Goal: Information Seeking & Learning: Learn about a topic

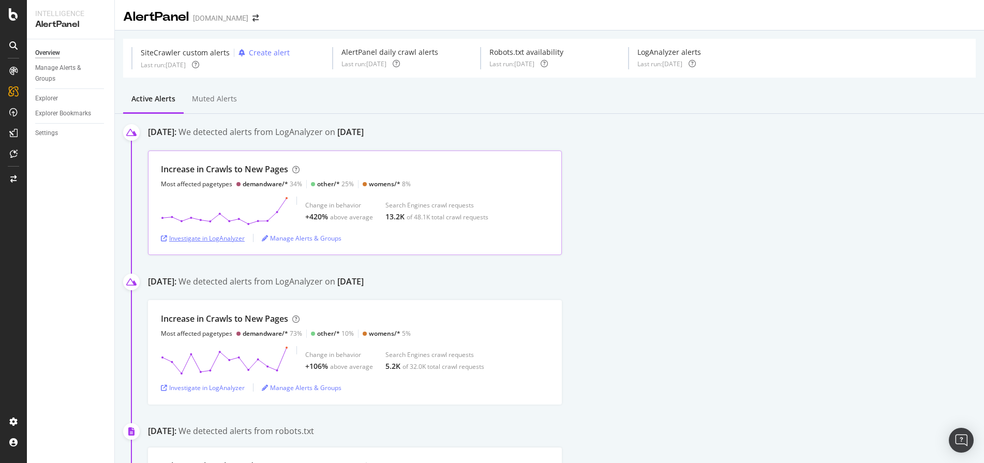
drag, startPoint x: 0, startPoint y: 0, endPoint x: 197, endPoint y: 234, distance: 306.2
click at [197, 234] on div "Investigate in LogAnalyzer" at bounding box center [203, 238] width 84 height 9
click at [227, 237] on div "Investigate in LogAnalyzer" at bounding box center [203, 238] width 84 height 9
click at [211, 235] on div "Investigate in LogAnalyzer" at bounding box center [203, 238] width 84 height 9
click at [217, 233] on div "Investigate in LogAnalyzer" at bounding box center [203, 238] width 84 height 16
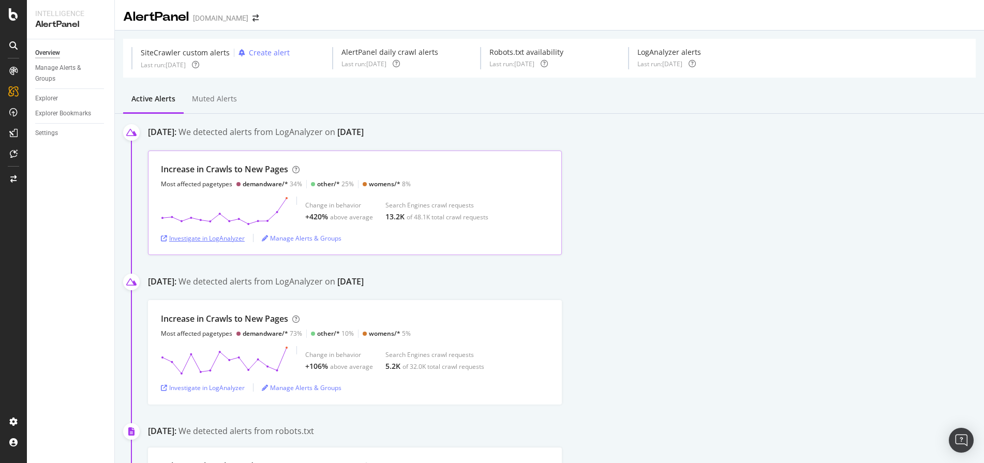
click at [218, 236] on div "Investigate in LogAnalyzer" at bounding box center [203, 238] width 84 height 9
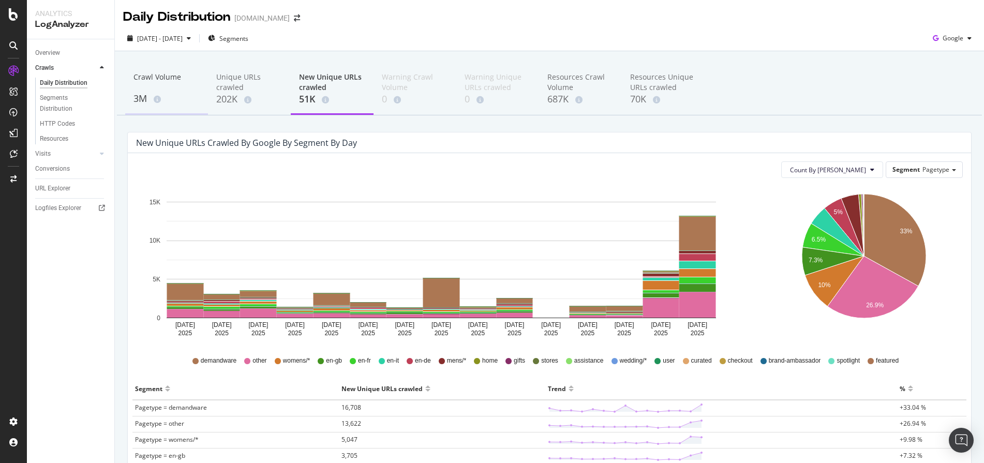
click at [181, 84] on div "Crawl Volume" at bounding box center [166, 82] width 66 height 20
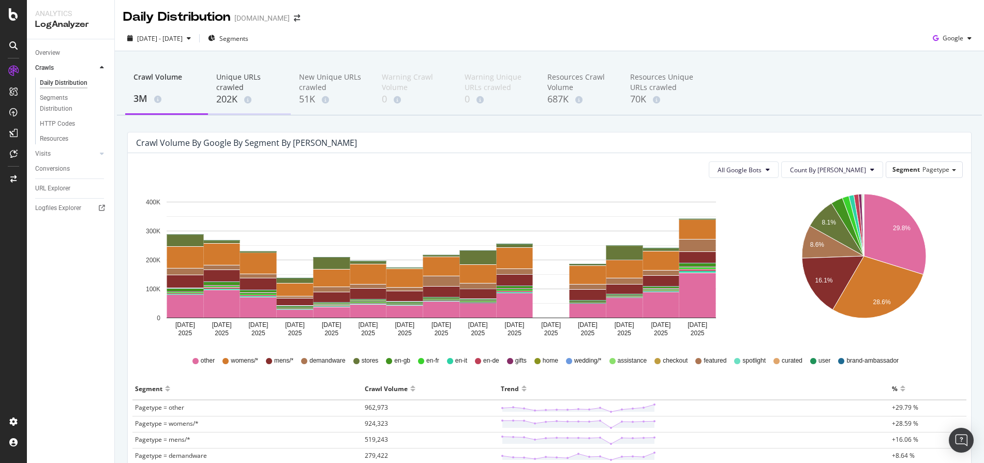
click at [252, 84] on div "Unique URLs crawled" at bounding box center [249, 82] width 66 height 21
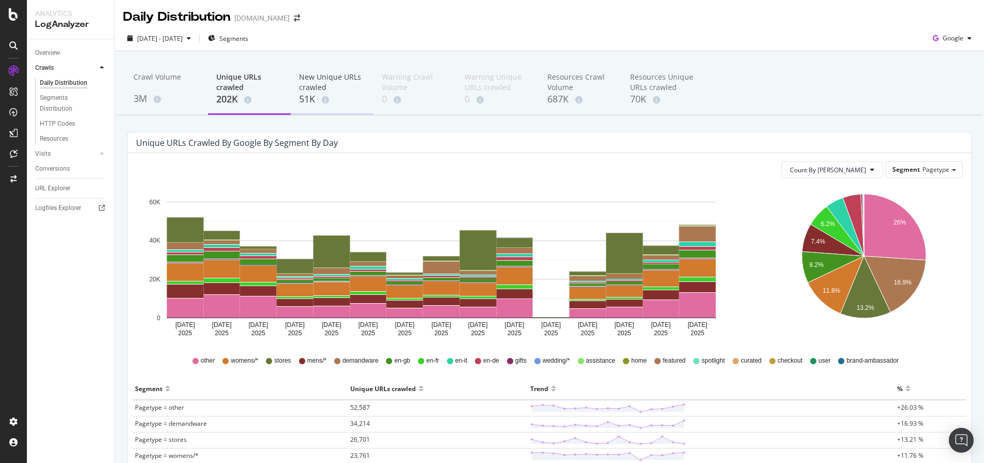
click at [328, 77] on div "New Unique URLs crawled" at bounding box center [332, 82] width 66 height 21
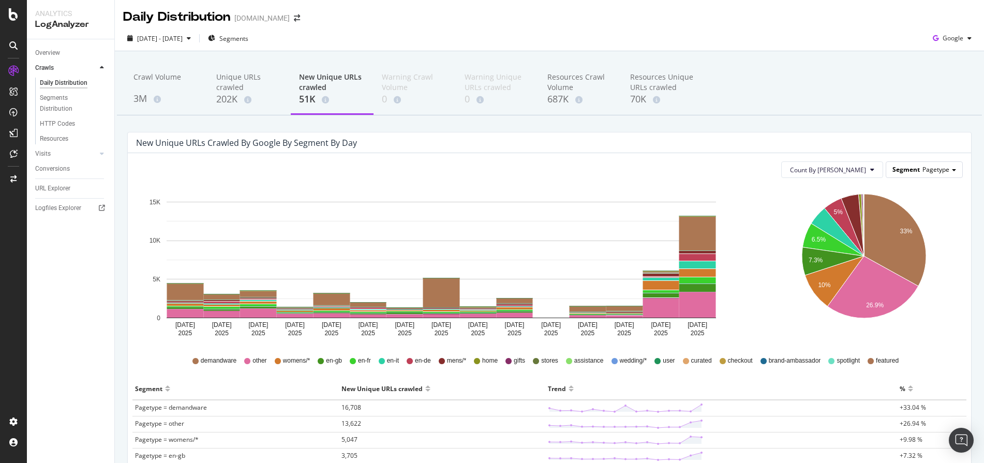
click at [949, 168] on div "Segment Pagetype" at bounding box center [924, 169] width 76 height 15
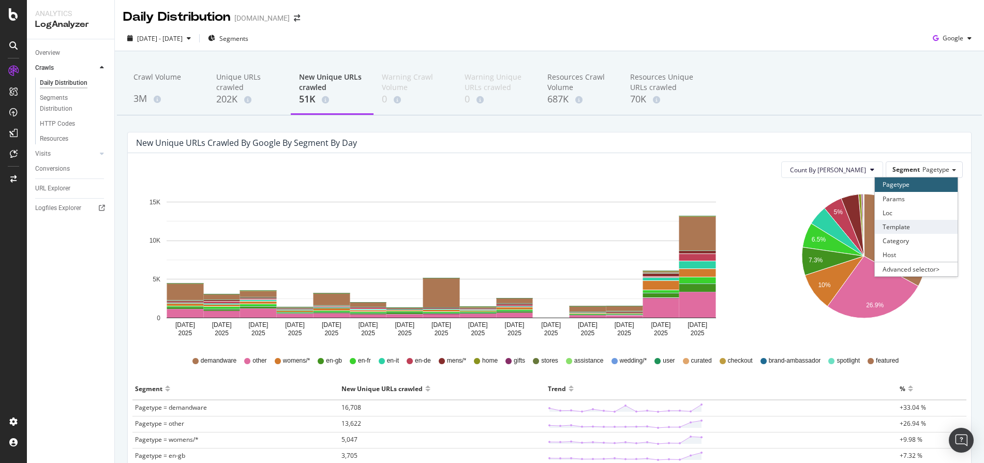
click at [929, 229] on div "Template" at bounding box center [916, 227] width 83 height 14
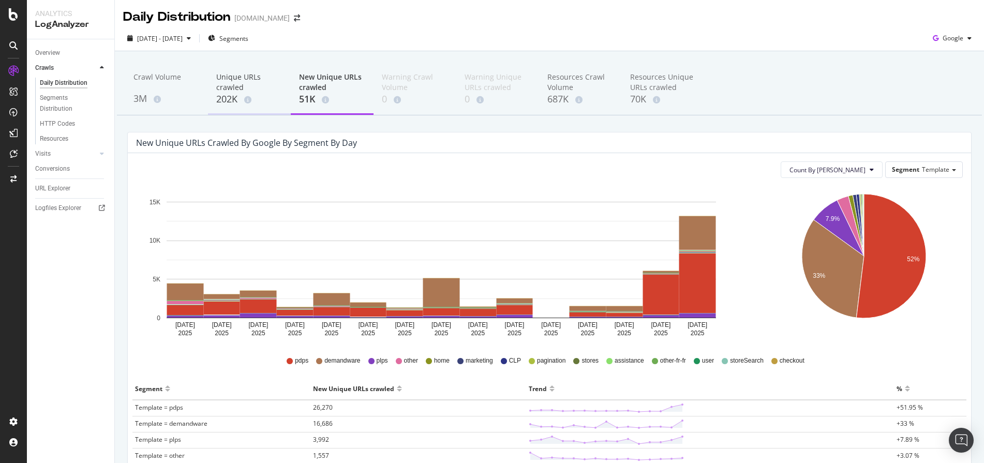
click at [217, 85] on div "Unique URLs crawled" at bounding box center [249, 82] width 66 height 21
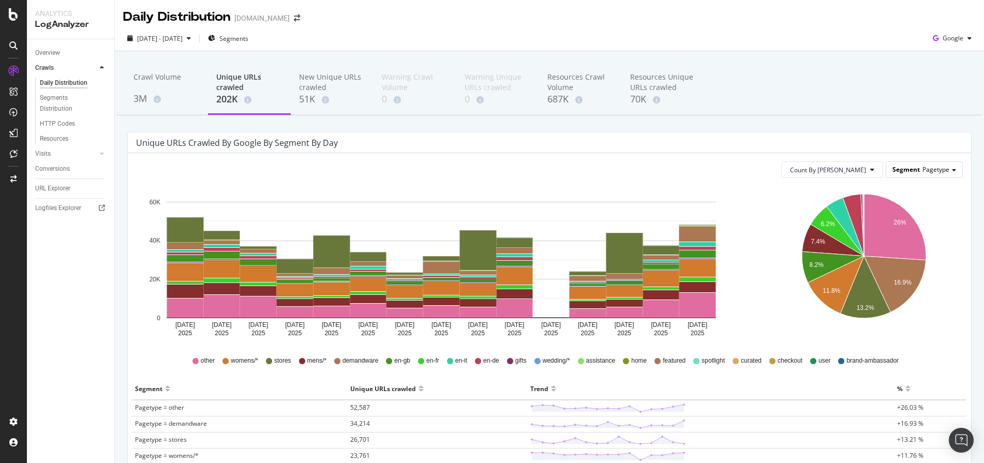
click at [906, 169] on span "Segment" at bounding box center [905, 169] width 27 height 9
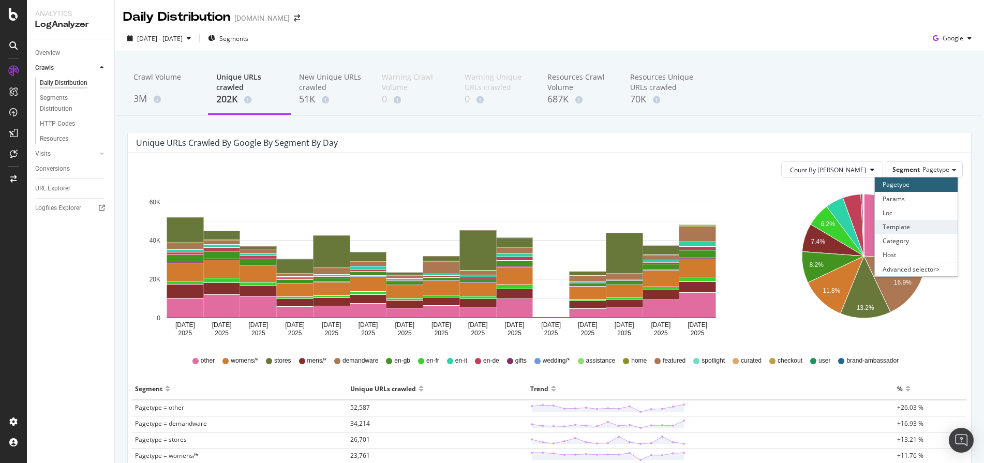
click at [909, 229] on div "Template" at bounding box center [916, 227] width 83 height 14
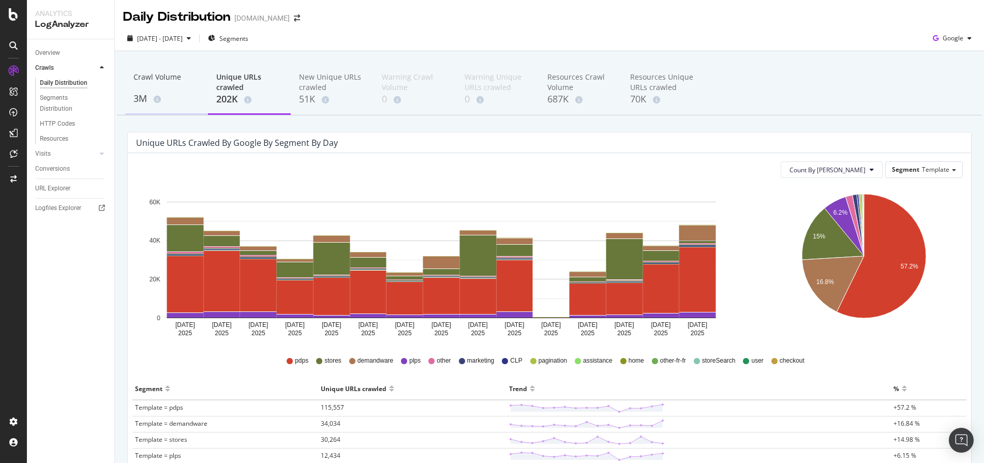
click at [172, 80] on div "Crawl Volume" at bounding box center [166, 82] width 66 height 20
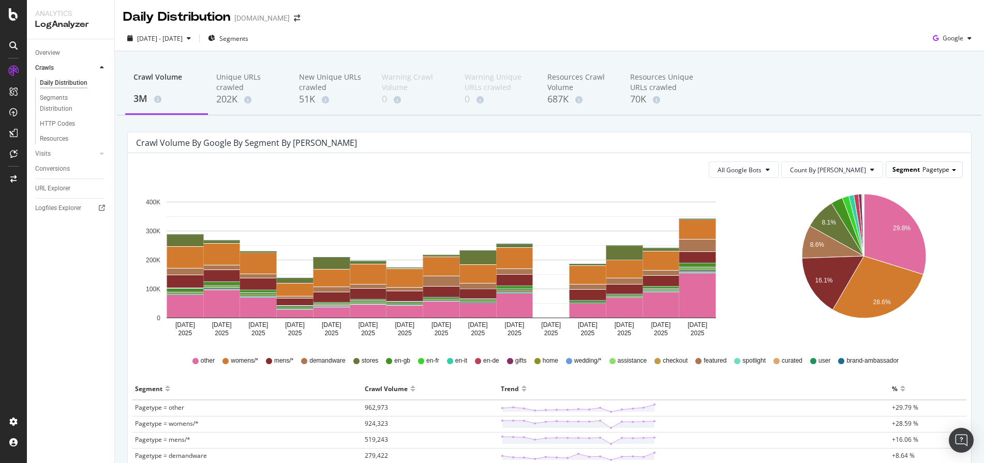
click at [904, 172] on span "Segment" at bounding box center [905, 169] width 27 height 9
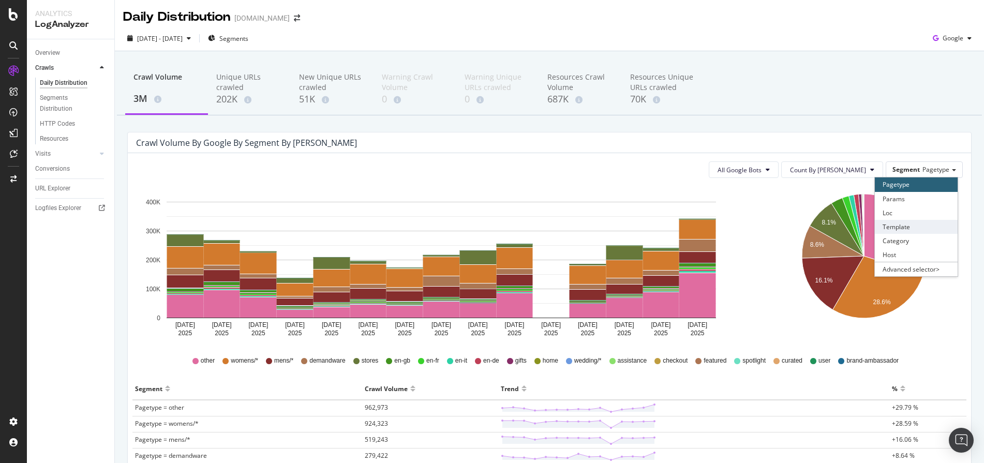
click at [904, 224] on div "Template" at bounding box center [916, 227] width 83 height 14
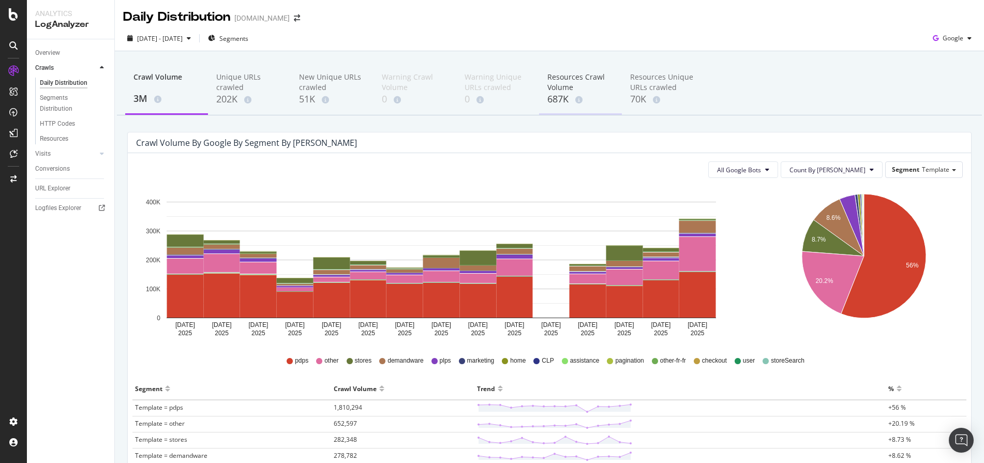
click at [551, 94] on div "687K" at bounding box center [580, 99] width 66 height 13
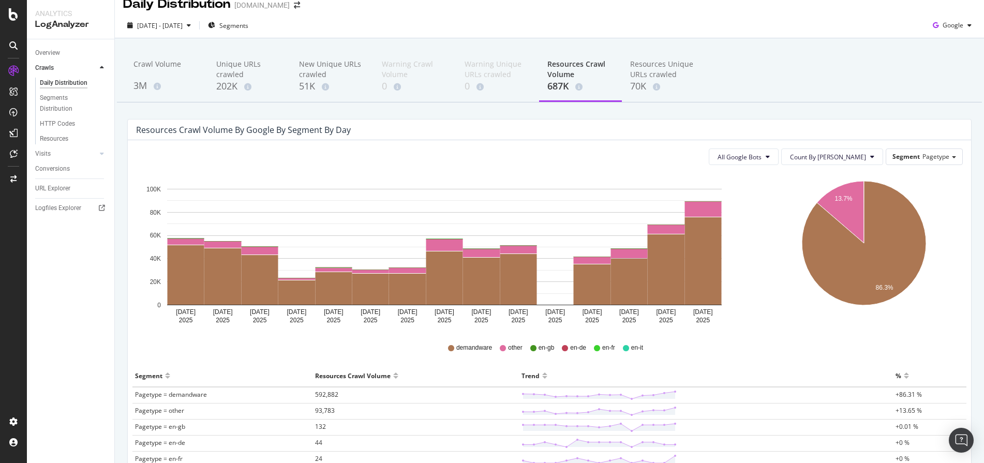
scroll to position [11, 0]
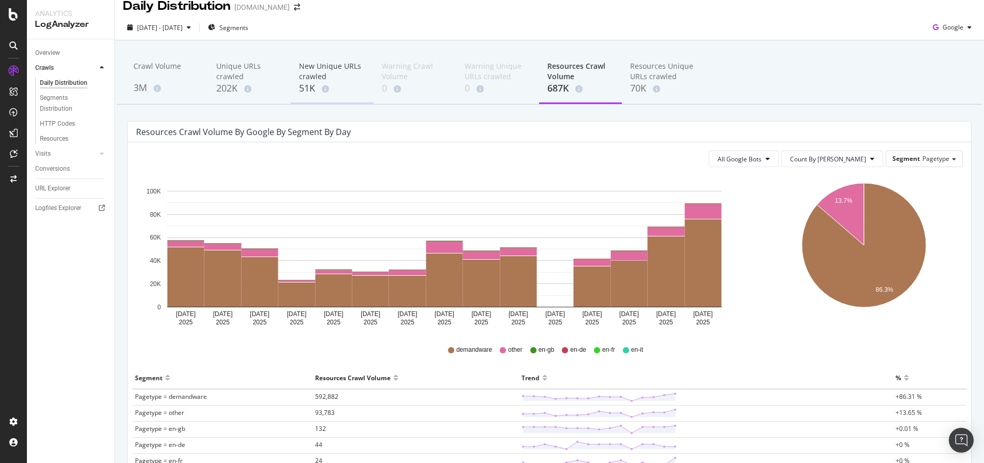
click at [333, 81] on div "New Unique URLs crawled" at bounding box center [332, 71] width 66 height 21
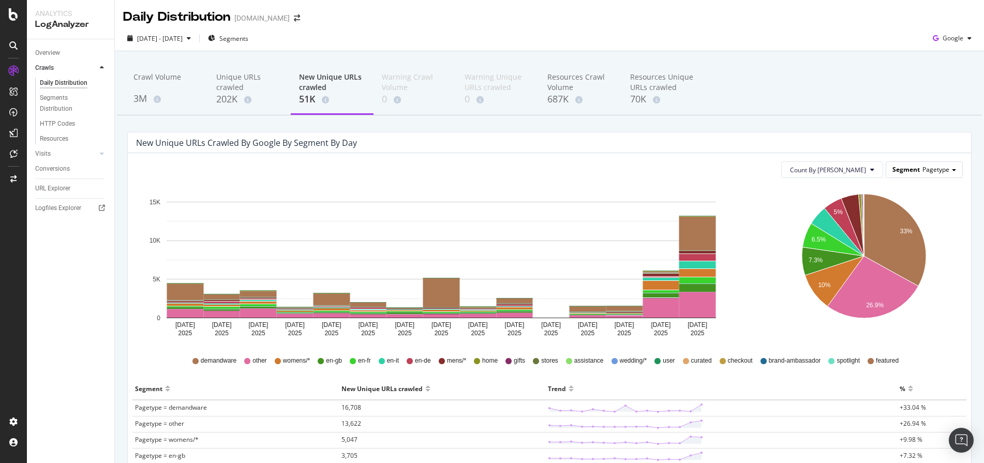
click at [935, 174] on div "Segment Pagetype" at bounding box center [924, 169] width 76 height 15
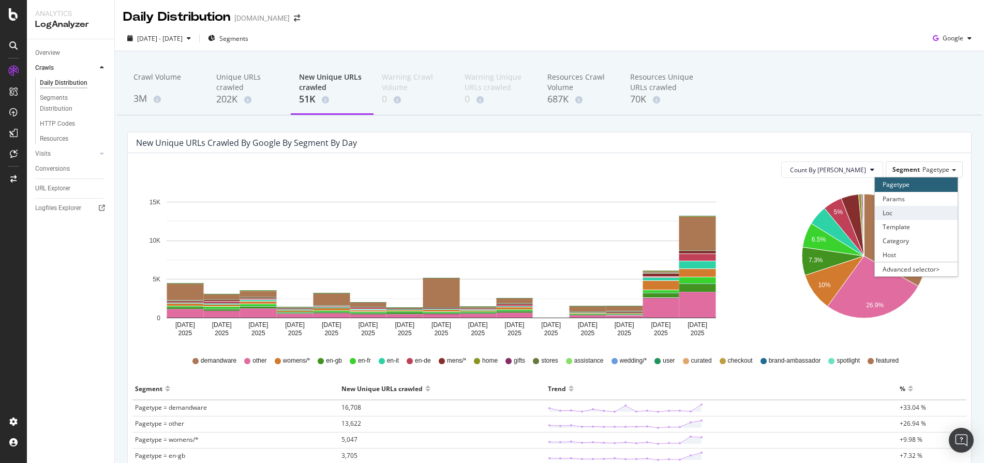
click at [931, 214] on div "Loc" at bounding box center [916, 213] width 83 height 14
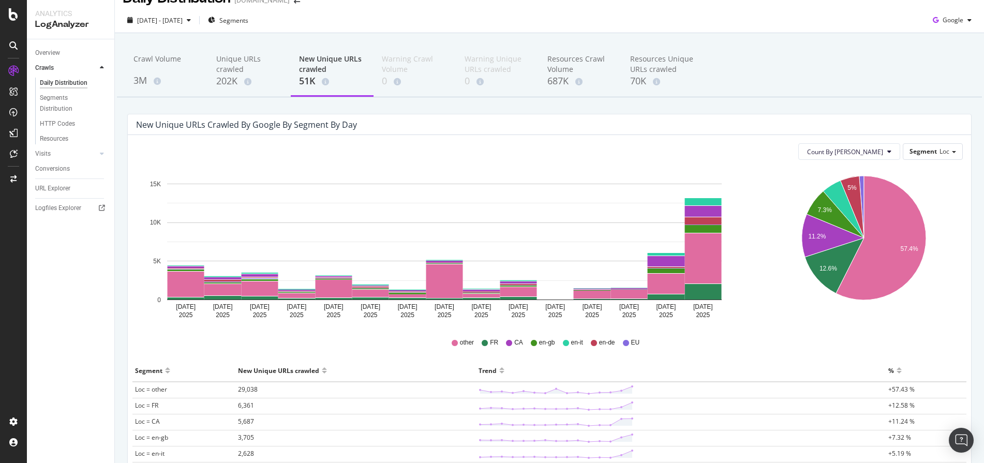
scroll to position [6, 0]
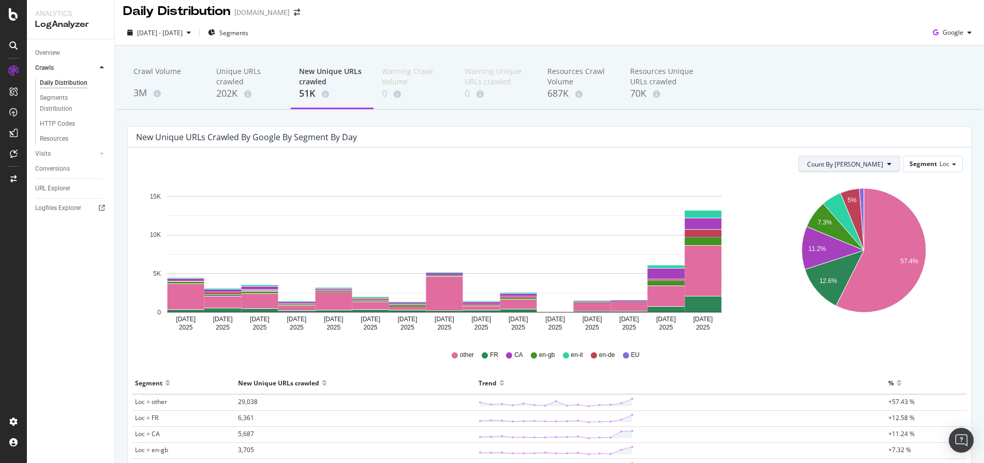
click at [886, 161] on button "Count By [PERSON_NAME]" at bounding box center [849, 164] width 102 height 17
click at [957, 190] on div "5% 7.3% 11.2% 12.6% 57.4% Segment New Unique URLs crawled Loc = other 29,038 Lo…" at bounding box center [865, 258] width 211 height 155
click at [951, 169] on div "Segment Loc" at bounding box center [932, 163] width 59 height 15
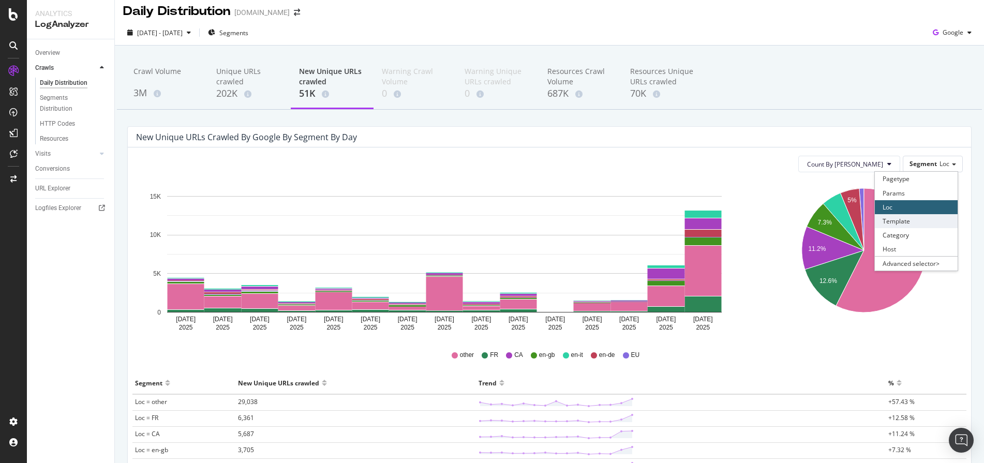
click at [916, 220] on div "Template" at bounding box center [916, 221] width 83 height 14
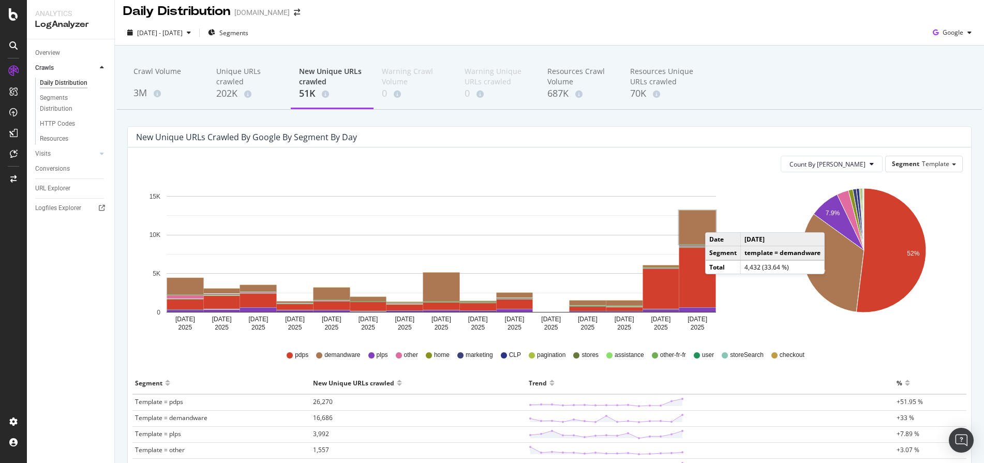
scroll to position [0, 0]
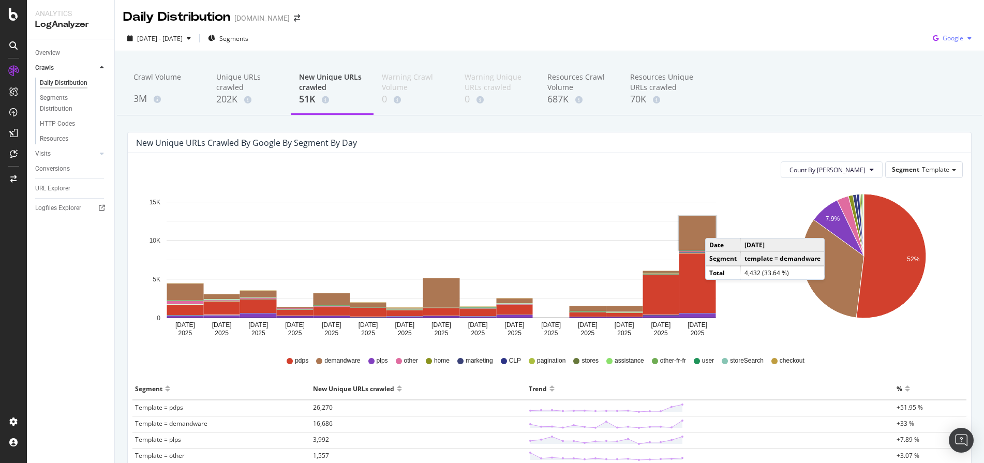
click at [967, 36] on icon "button" at bounding box center [969, 38] width 4 height 6
click at [942, 79] on span "Bing" at bounding box center [952, 77] width 38 height 9
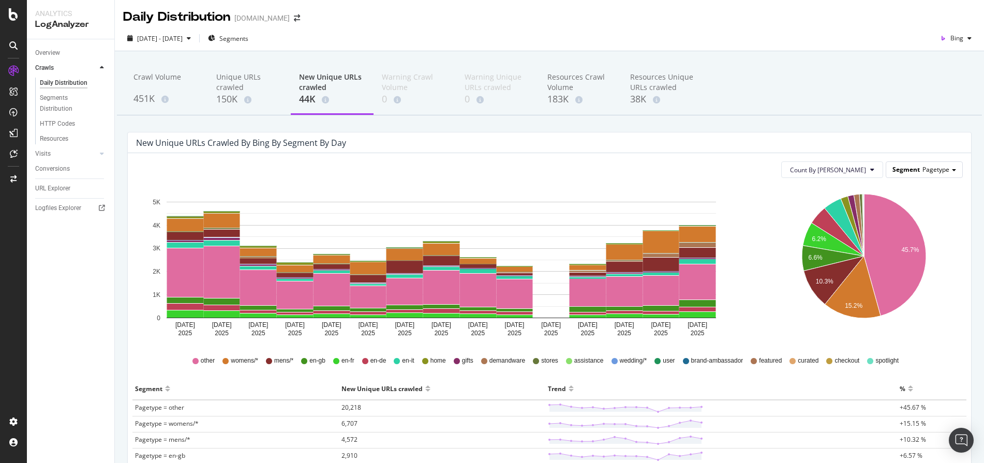
click at [942, 173] on div "Segment Pagetype" at bounding box center [924, 169] width 76 height 15
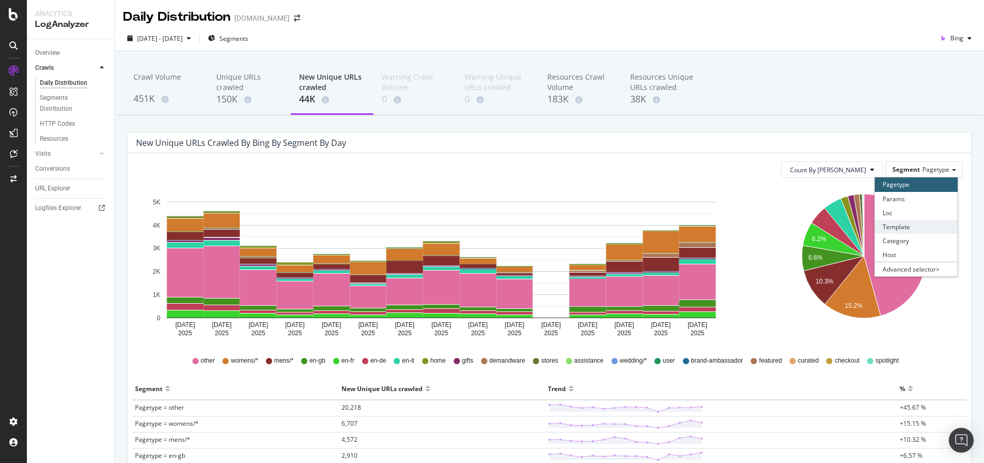
click at [934, 228] on div "Template" at bounding box center [916, 227] width 83 height 14
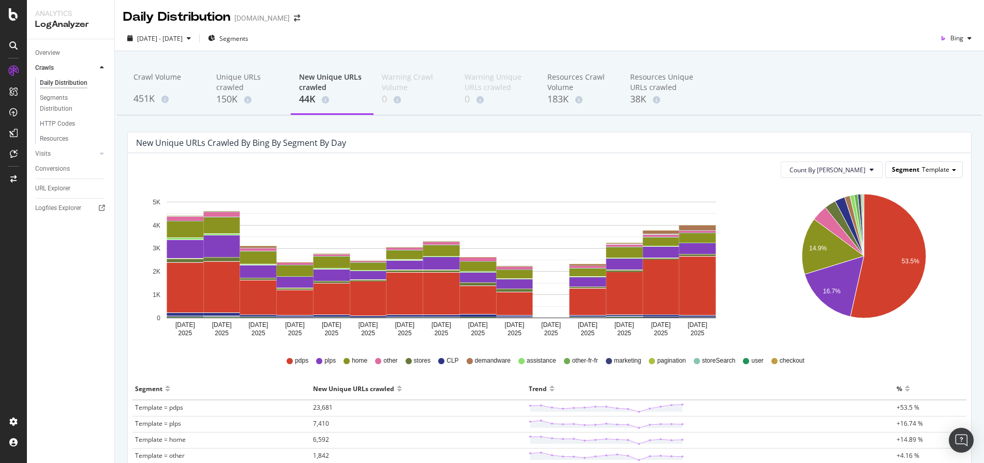
click at [941, 171] on div "Segment Template" at bounding box center [924, 169] width 77 height 15
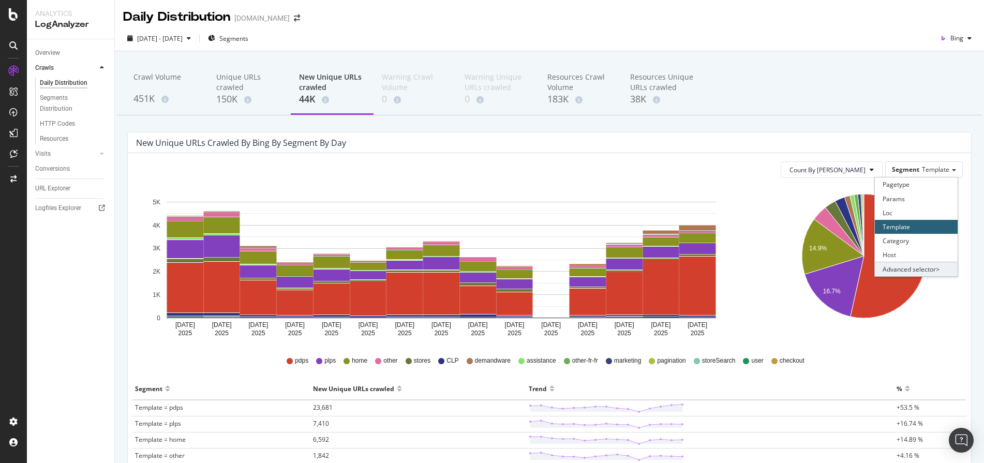
click at [937, 268] on div "Advanced selector >" at bounding box center [916, 269] width 83 height 14
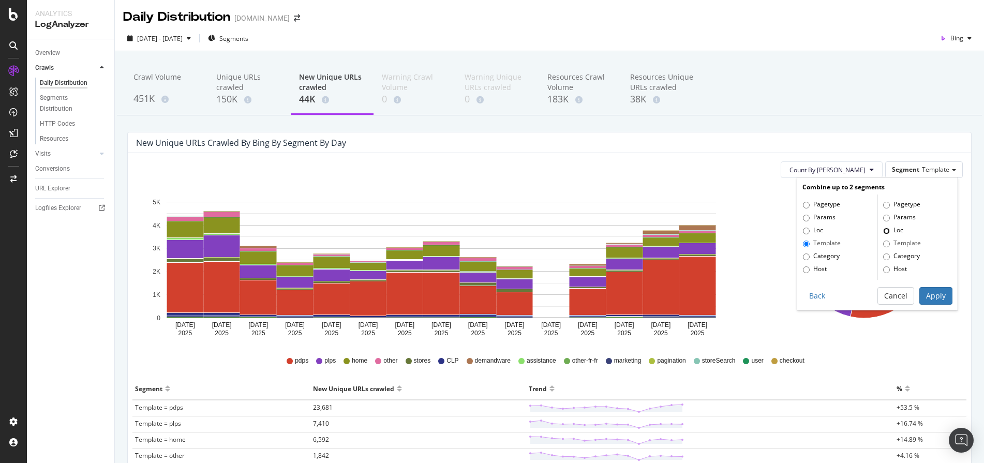
click at [883, 232] on input "Loc" at bounding box center [886, 231] width 7 height 7
radio input "true"
click at [934, 301] on button "Apply" at bounding box center [935, 296] width 33 height 18
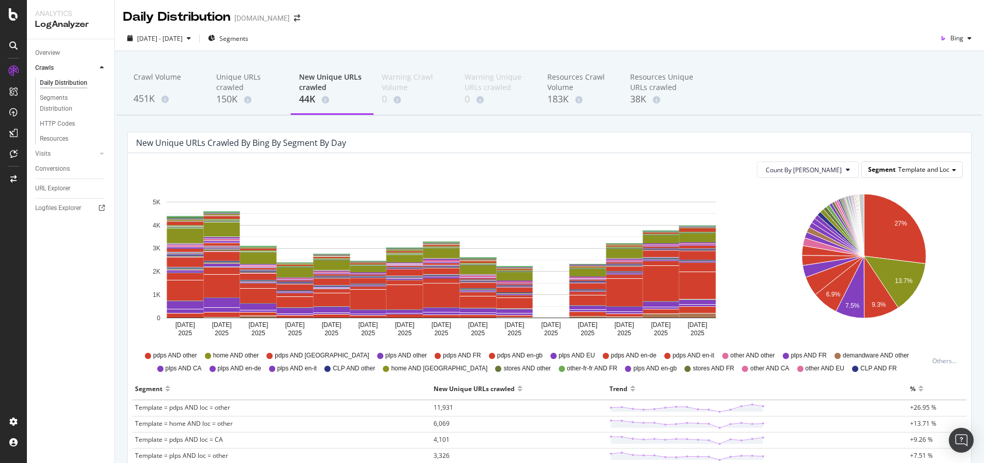
click at [936, 167] on span "Template and Loc" at bounding box center [923, 169] width 51 height 9
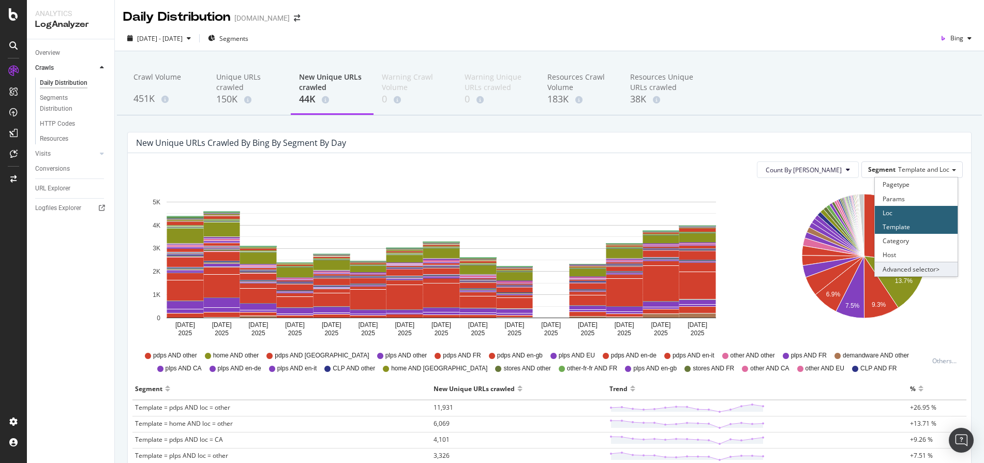
click at [884, 267] on div "Advanced selector >" at bounding box center [916, 269] width 83 height 14
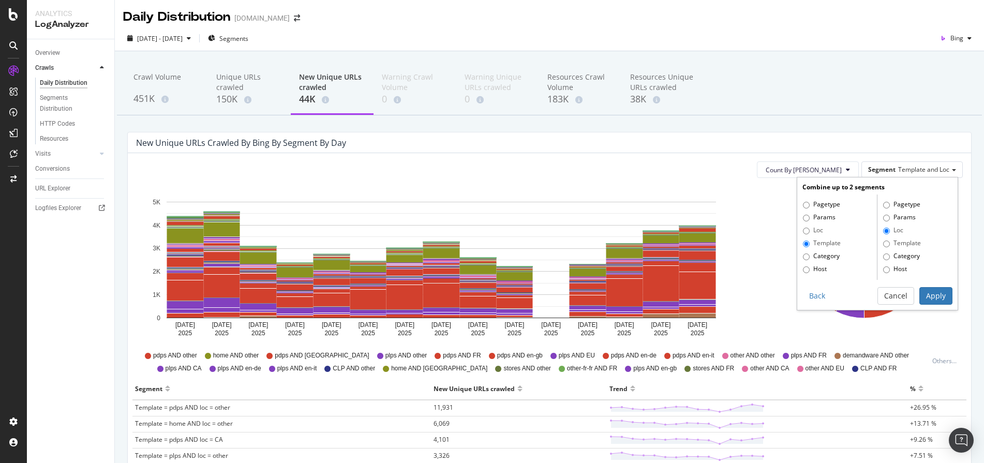
click at [877, 230] on div "Pagetype Params Loc Template Category Host" at bounding box center [914, 236] width 75 height 85
click at [883, 232] on input "Loc" at bounding box center [886, 231] width 7 height 7
click at [804, 294] on button "Back" at bounding box center [816, 296] width 29 height 18
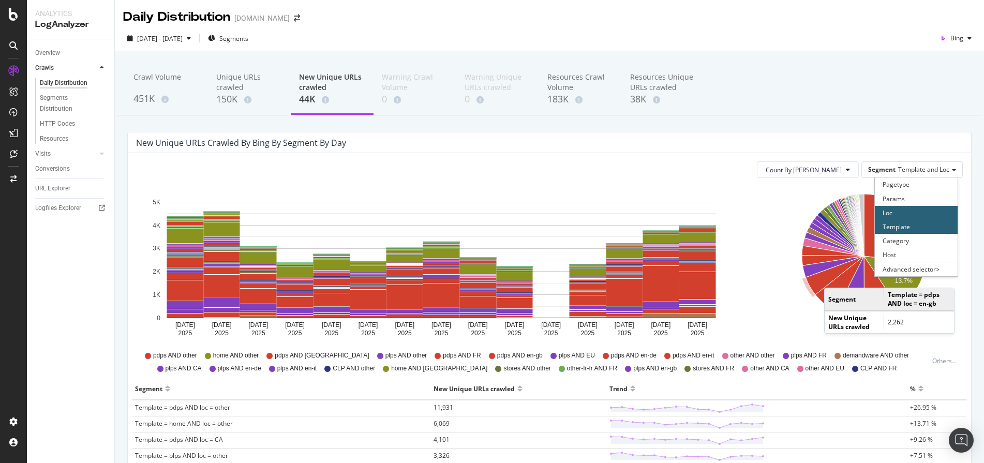
click at [904, 224] on div "Template" at bounding box center [916, 227] width 83 height 14
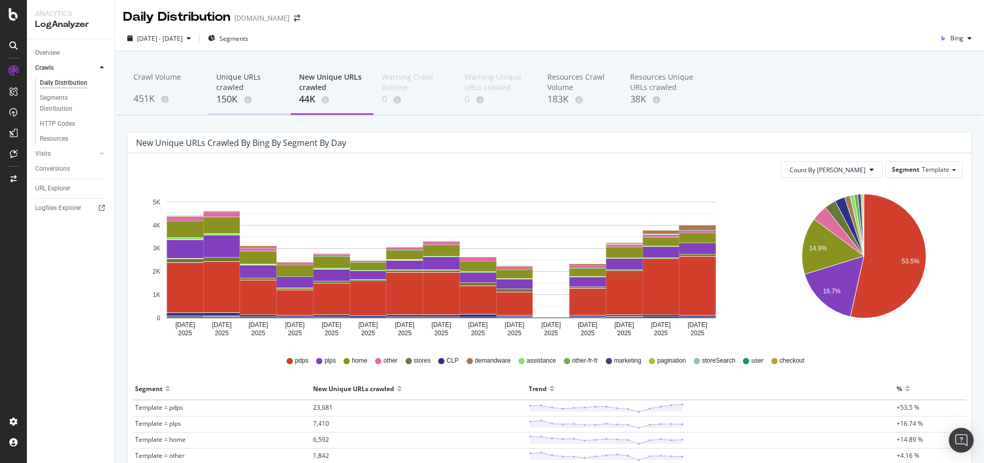
click at [223, 93] on div "150K" at bounding box center [249, 99] width 66 height 13
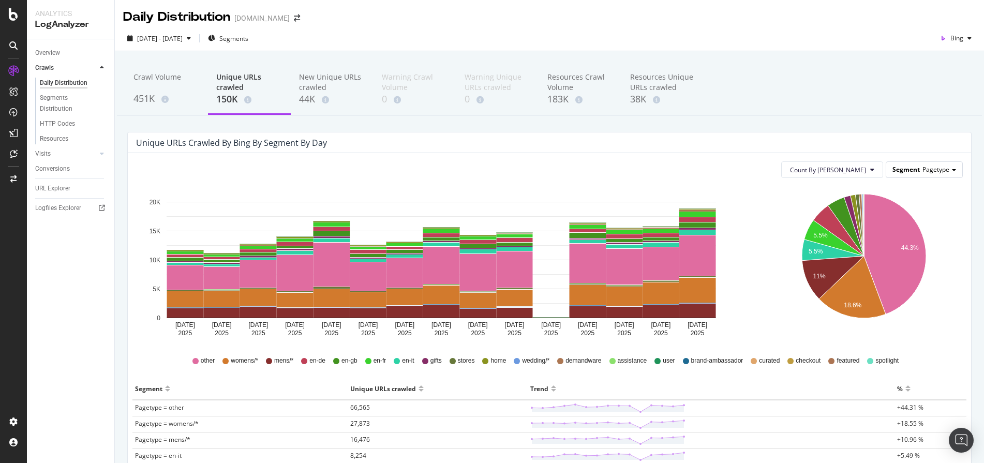
click at [912, 173] on div "Segment Pagetype" at bounding box center [924, 169] width 76 height 15
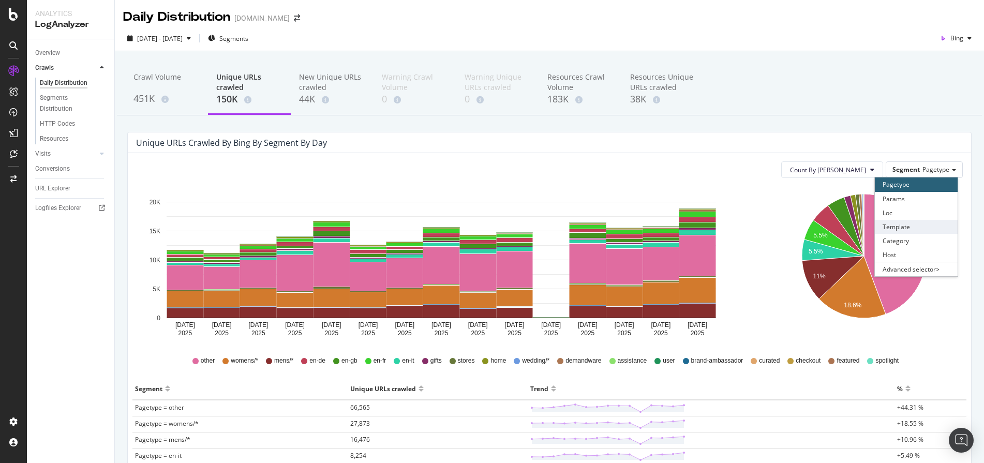
click at [914, 230] on div "Template" at bounding box center [916, 227] width 83 height 14
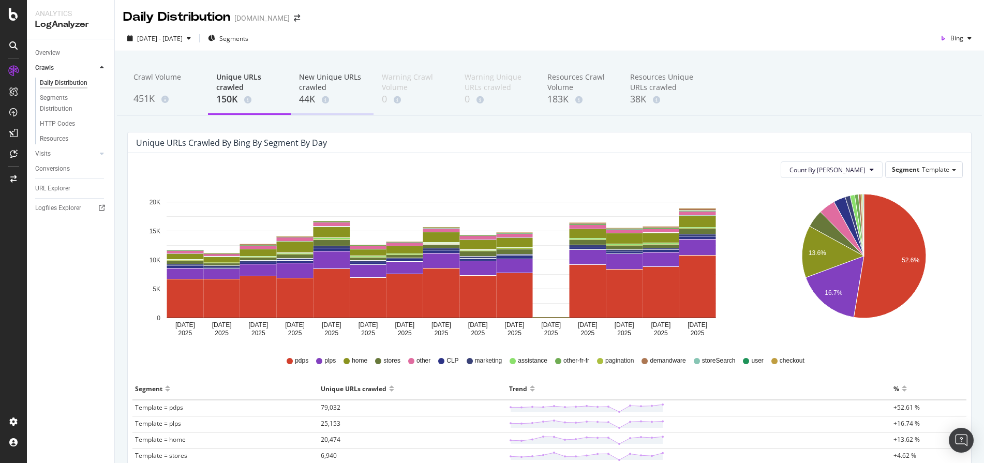
click at [358, 93] on div "44K" at bounding box center [332, 99] width 66 height 13
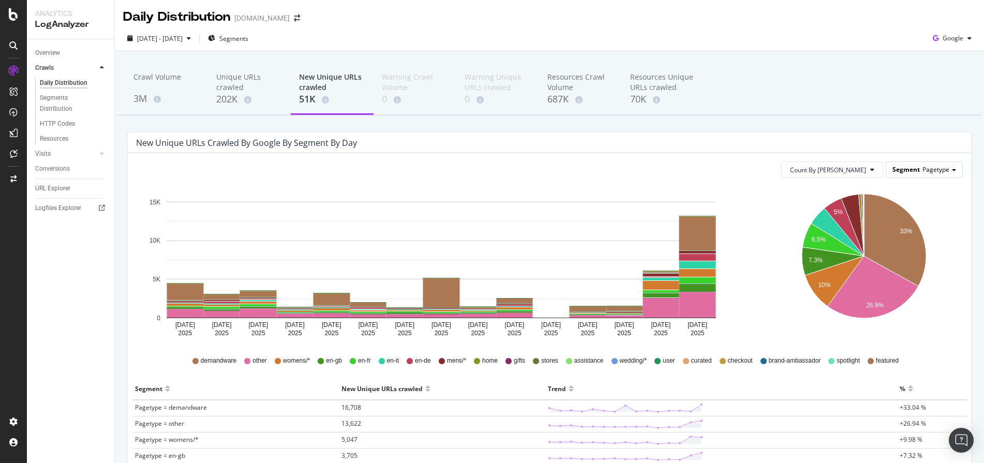
click at [952, 170] on span at bounding box center [954, 170] width 4 height 2
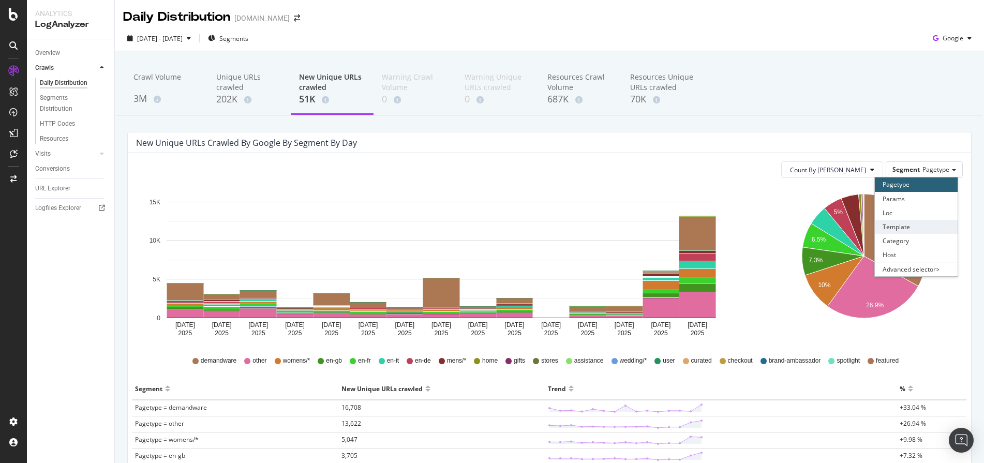
click at [931, 231] on div "Template" at bounding box center [916, 227] width 83 height 14
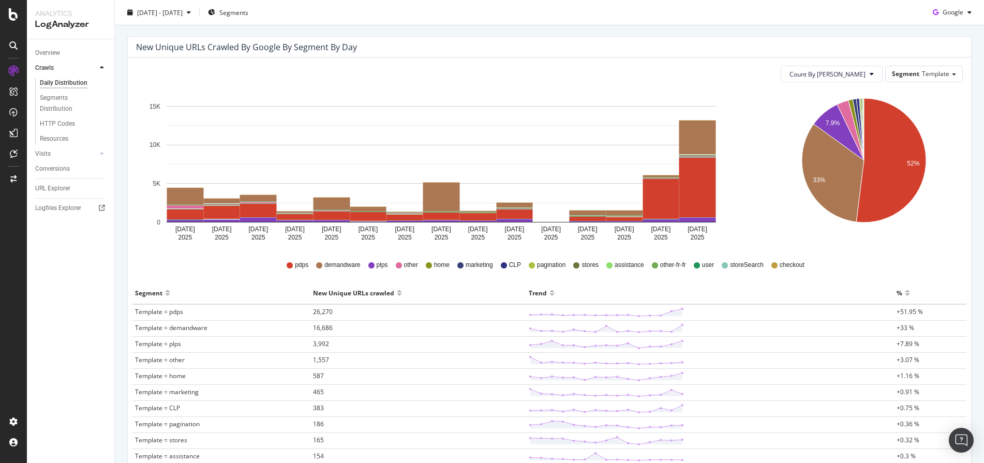
scroll to position [68, 0]
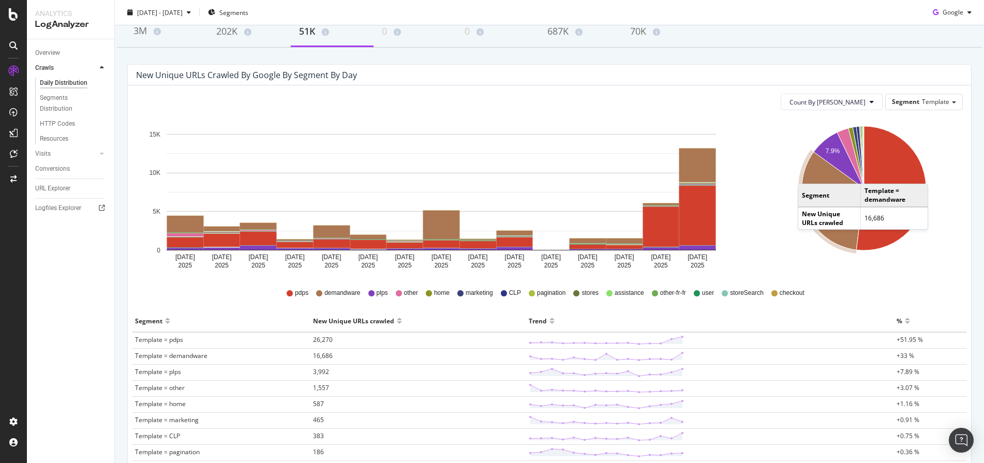
click at [802, 173] on icon "A chart." at bounding box center [833, 201] width 62 height 98
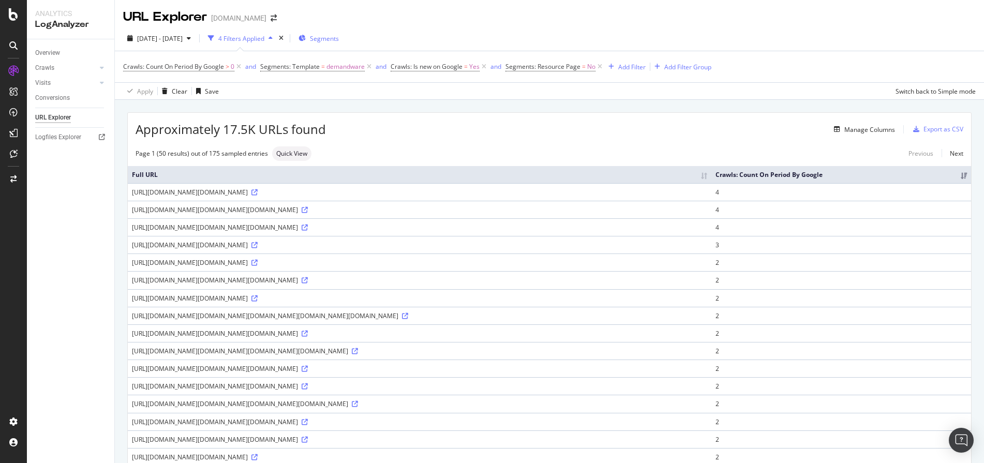
click at [339, 39] on span "Segments" at bounding box center [324, 38] width 29 height 9
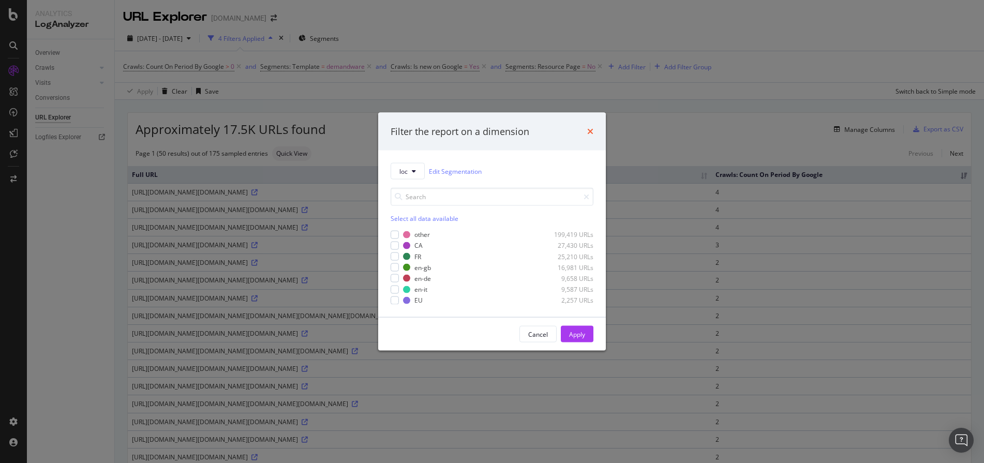
click at [590, 128] on icon "times" at bounding box center [590, 131] width 6 height 8
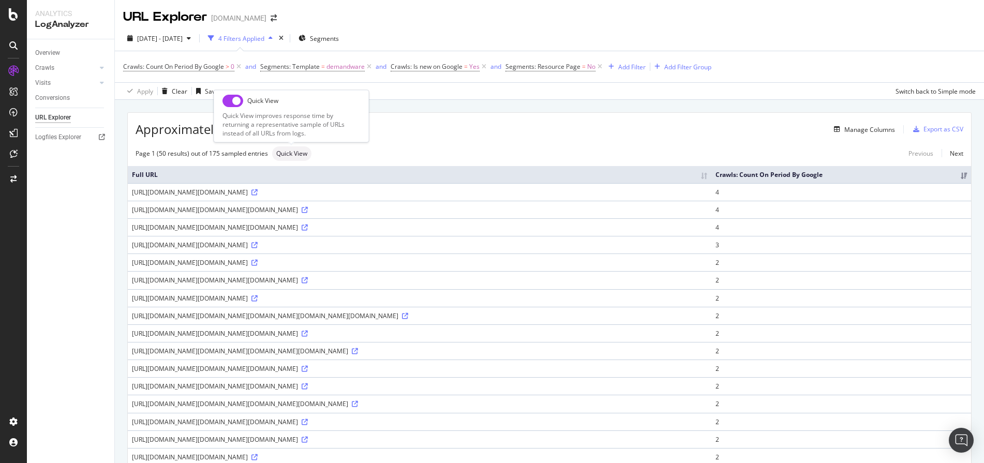
click at [290, 152] on span "Quick View" at bounding box center [291, 154] width 31 height 6
click at [295, 151] on span "Quick View" at bounding box center [291, 154] width 31 height 6
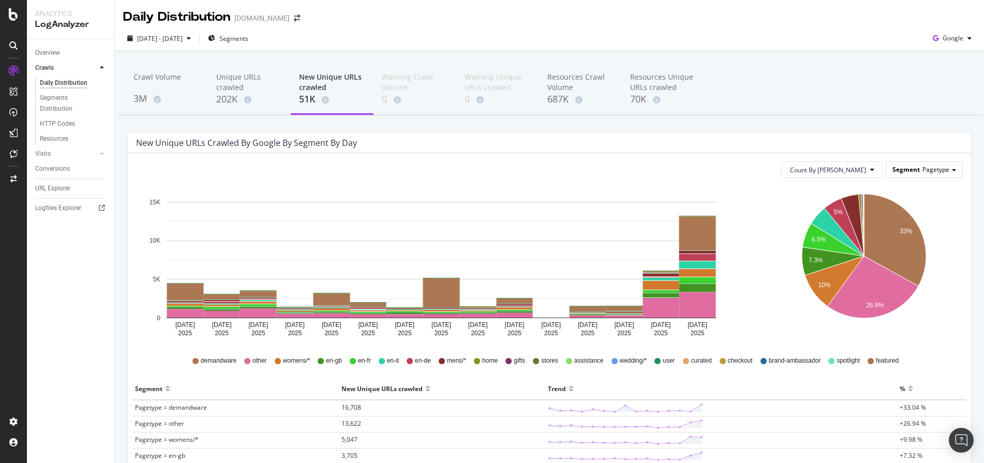
click at [937, 169] on span "Pagetype" at bounding box center [935, 169] width 27 height 9
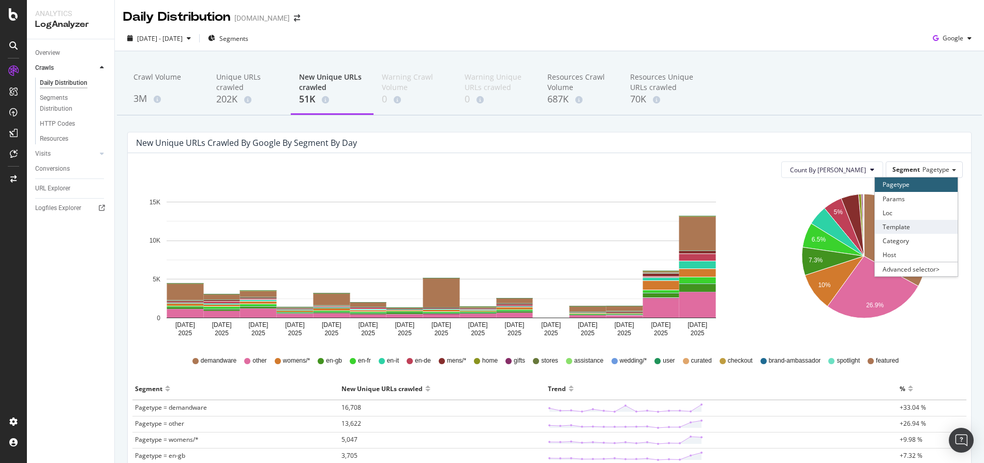
click at [918, 225] on div "Template" at bounding box center [916, 227] width 83 height 14
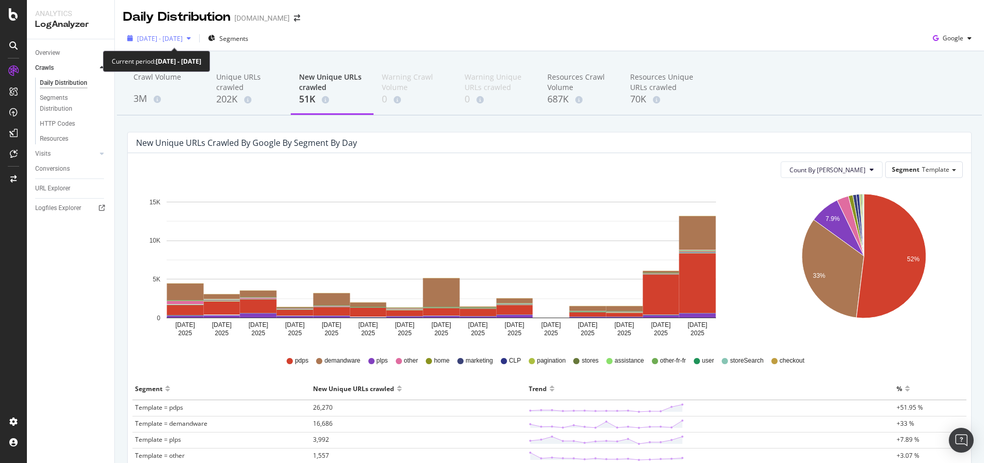
click at [195, 39] on div "button" at bounding box center [189, 38] width 12 height 6
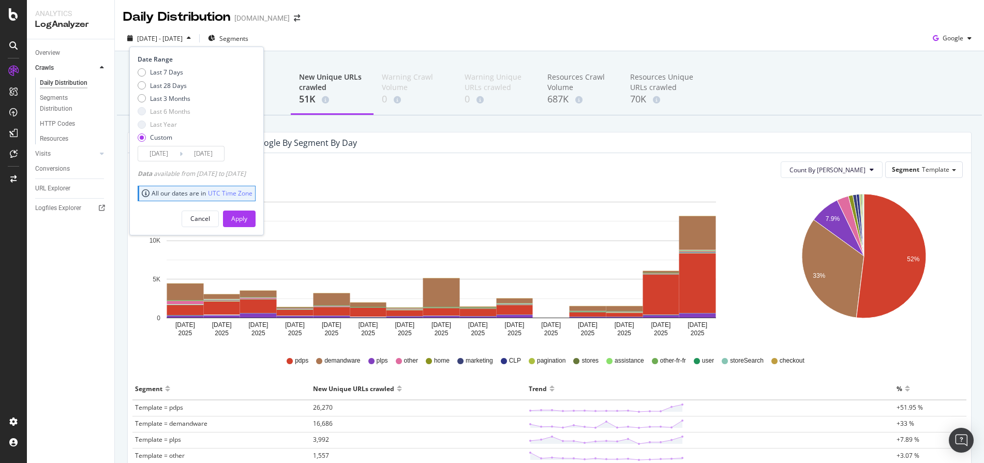
click at [487, 33] on div "2025 Aug. 28th - Sep. 11th Segments Date Range Last 7 Days Last 28 Days Last 3 …" at bounding box center [549, 40] width 869 height 21
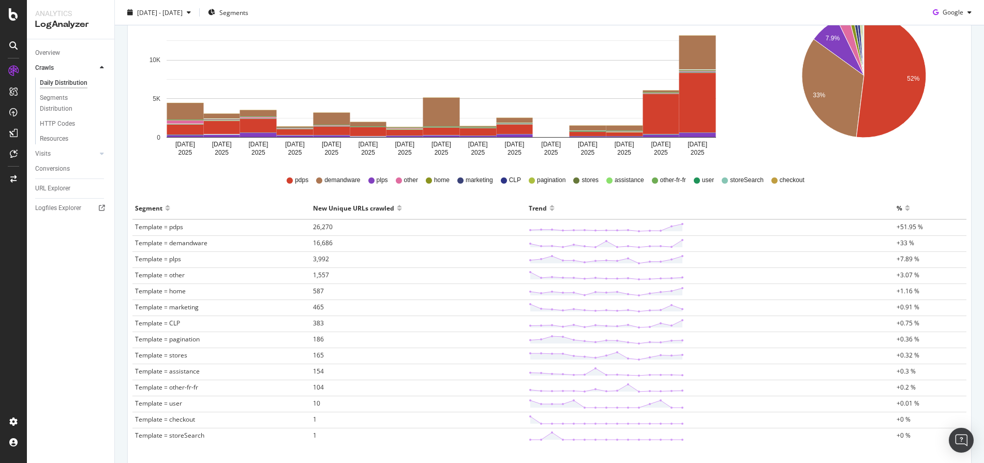
scroll to position [179, 0]
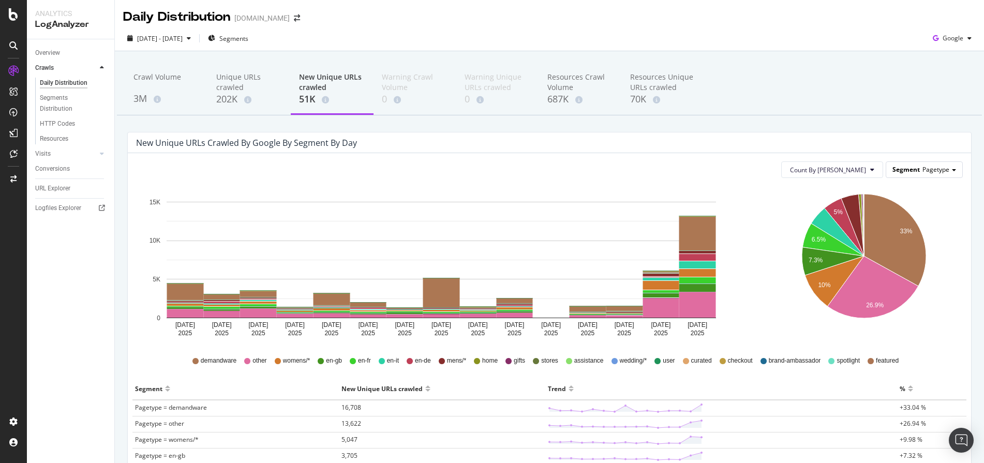
click at [922, 172] on span "Pagetype" at bounding box center [935, 169] width 27 height 9
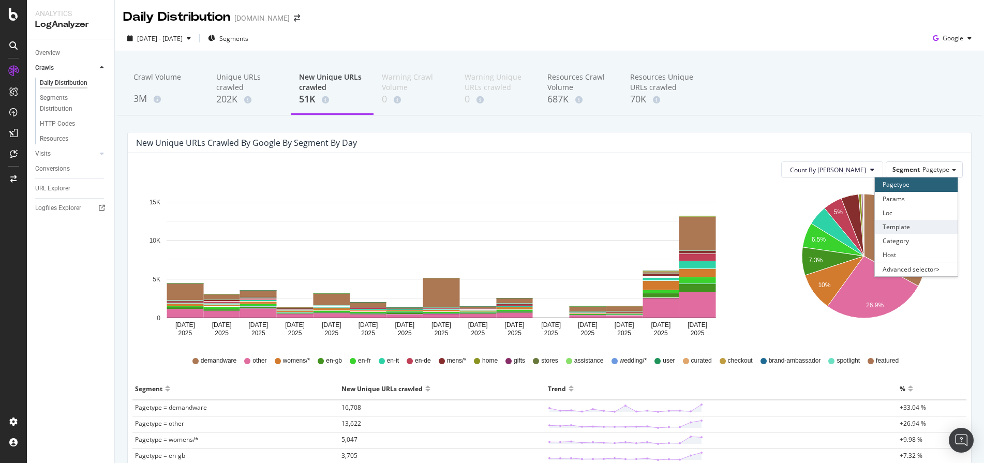
click at [920, 223] on div "Template" at bounding box center [916, 227] width 83 height 14
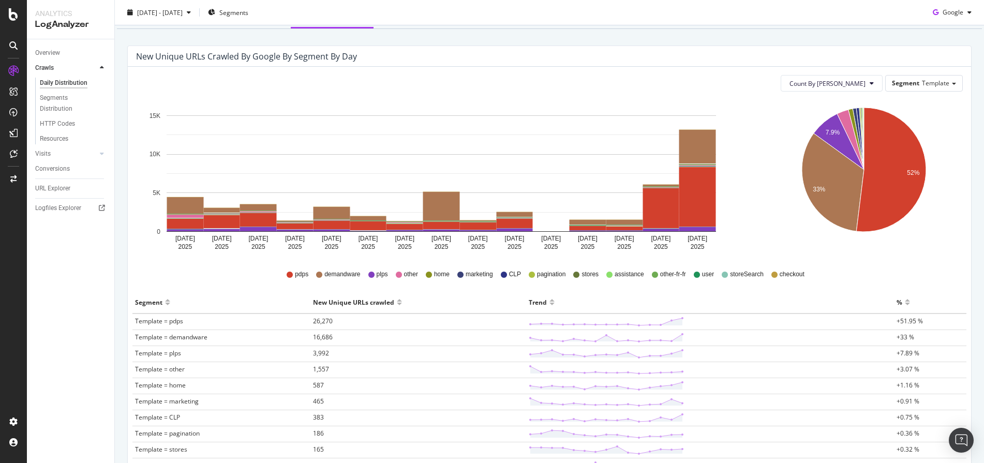
scroll to position [93, 0]
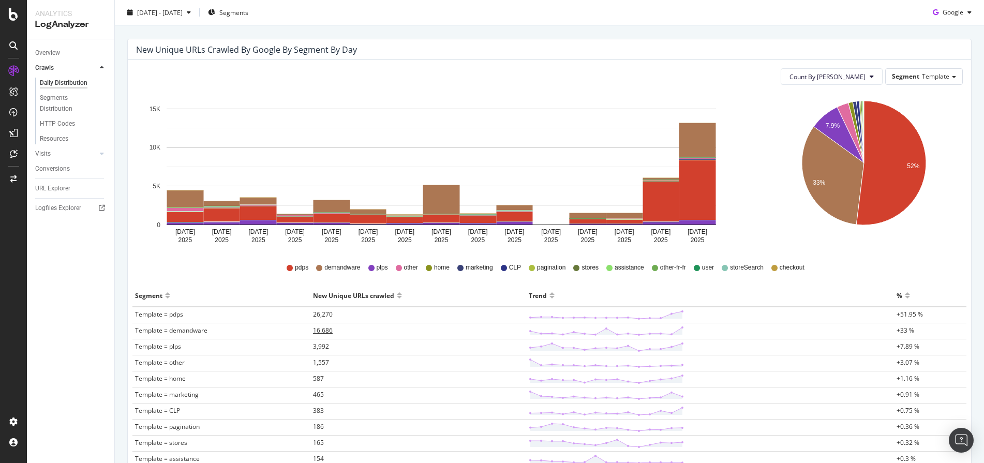
click at [330, 333] on span "16,686" at bounding box center [323, 330] width 20 height 9
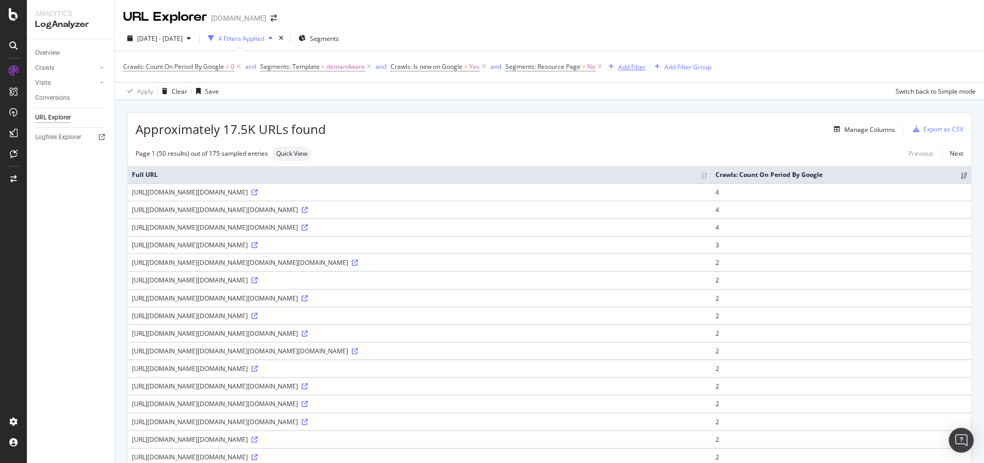
click at [627, 70] on div "Add Filter" at bounding box center [631, 67] width 27 height 9
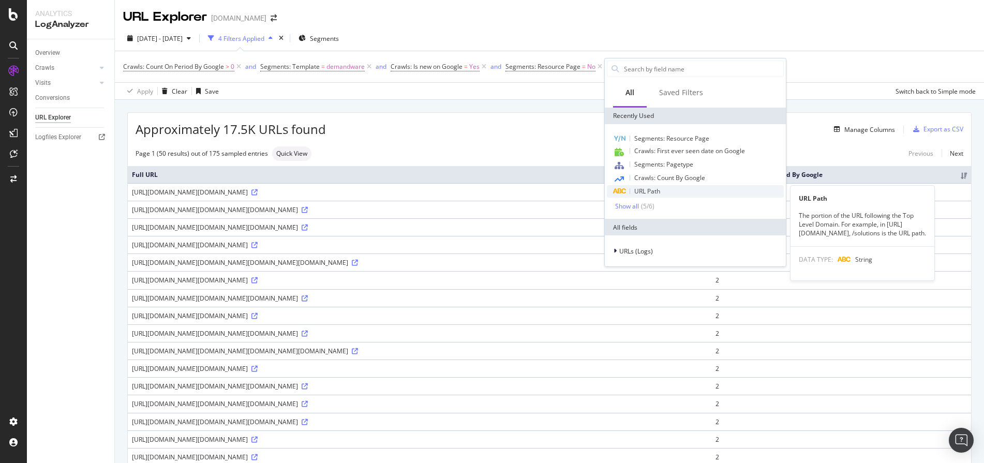
click at [660, 190] on span "URL Path" at bounding box center [647, 191] width 26 height 9
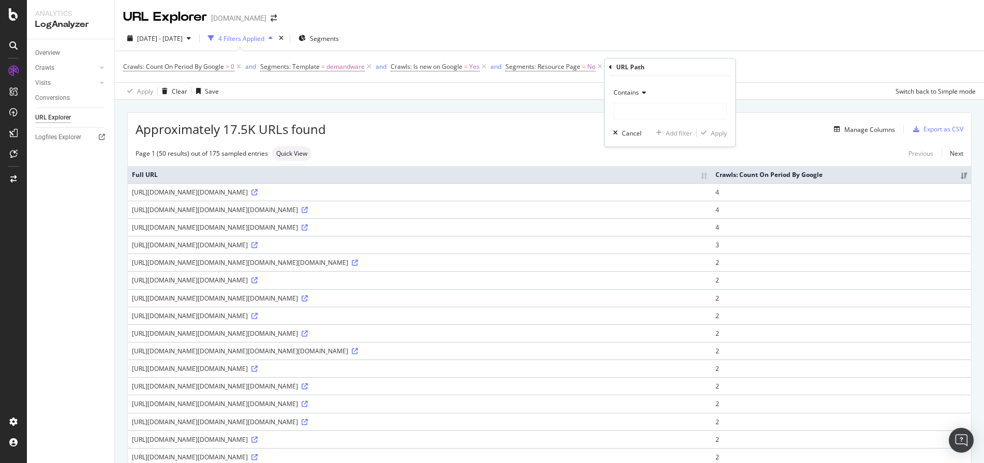
click at [639, 94] on icon at bounding box center [642, 92] width 7 height 6
click at [676, 209] on div "Doesn't contain" at bounding box center [671, 207] width 111 height 13
click at [679, 115] on input "text" at bounding box center [669, 111] width 113 height 17
type input "load"
click at [710, 138] on div "Apply" at bounding box center [712, 132] width 30 height 9
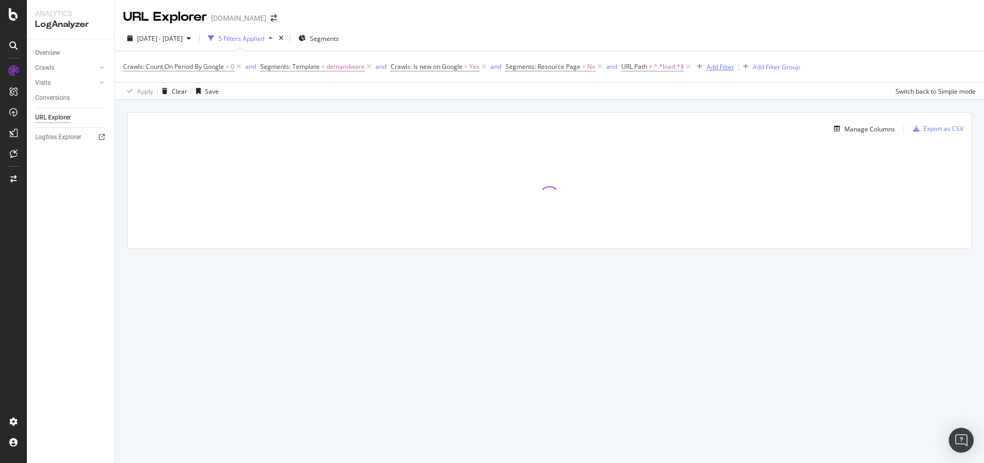
click at [722, 64] on div "Add Filter" at bounding box center [720, 67] width 27 height 9
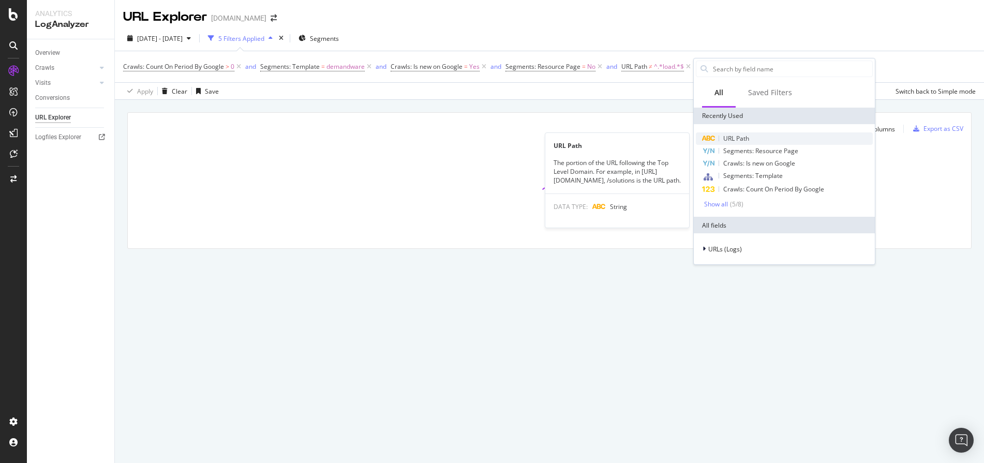
click at [730, 144] on div "URL Path" at bounding box center [784, 138] width 177 height 12
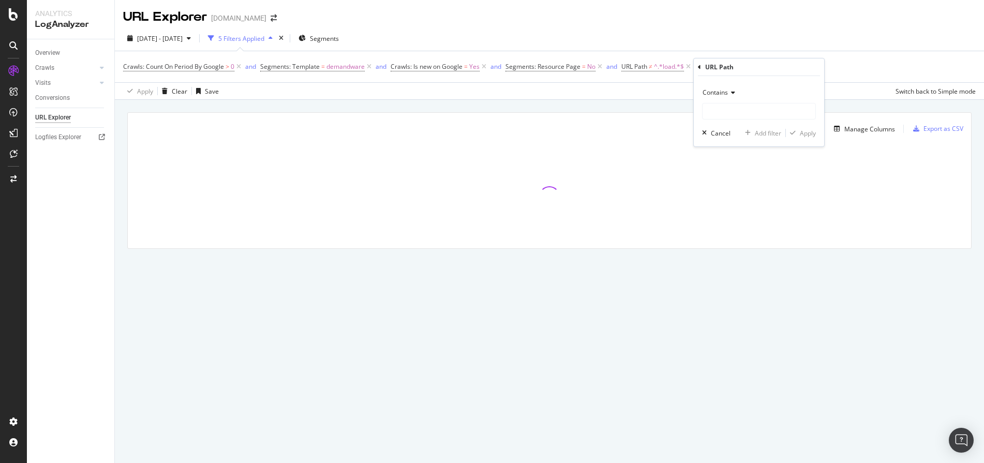
click at [732, 92] on icon at bounding box center [731, 92] width 7 height 6
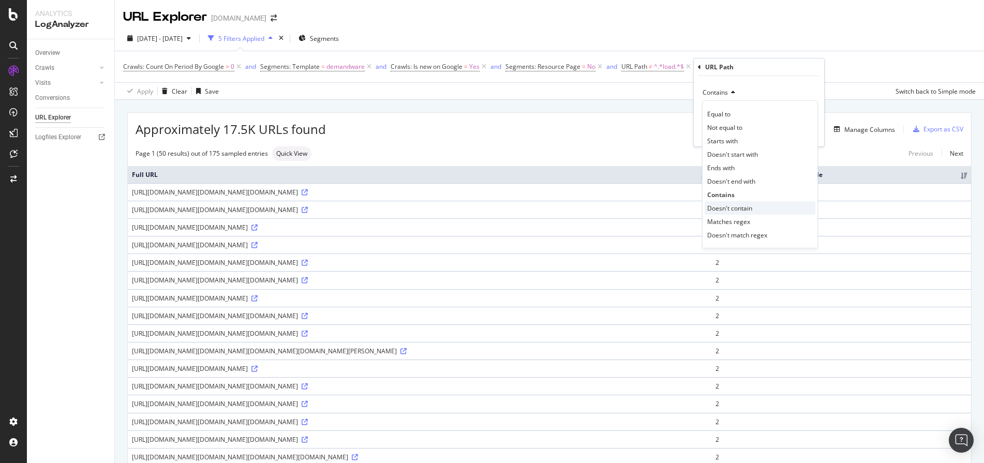
click at [737, 204] on span "Doesn't contain" at bounding box center [729, 208] width 45 height 9
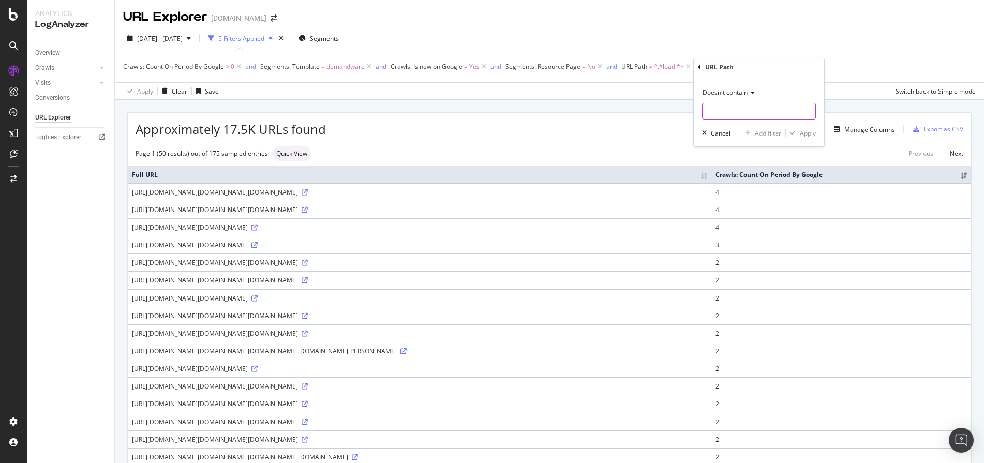
click at [742, 117] on input "text" at bounding box center [758, 111] width 113 height 17
type input "bloomreach"
click at [800, 138] on button "Apply" at bounding box center [801, 133] width 30 height 10
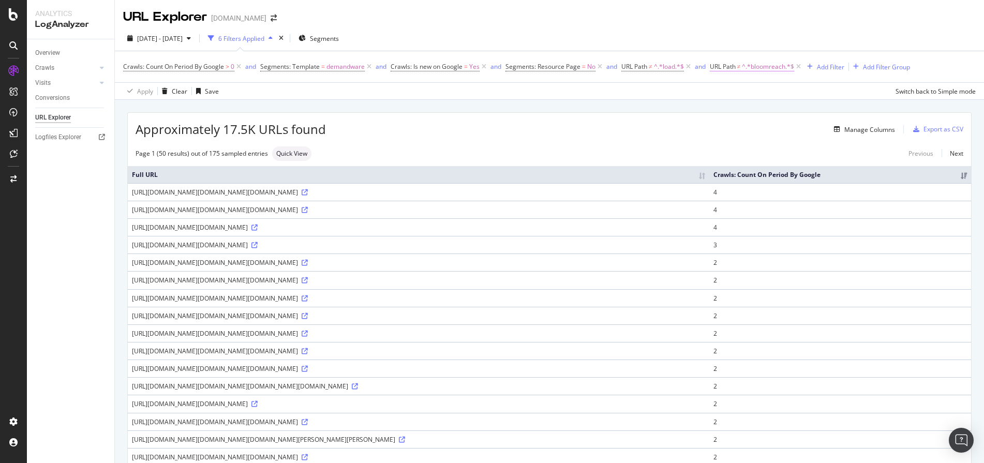
click at [783, 67] on span "^.*bloomreach.*$" at bounding box center [768, 66] width 52 height 14
click at [724, 109] on input "bloomreach" at bounding box center [769, 109] width 98 height 17
type input "BloomReach"
click at [832, 133] on div "Apply" at bounding box center [825, 131] width 16 height 9
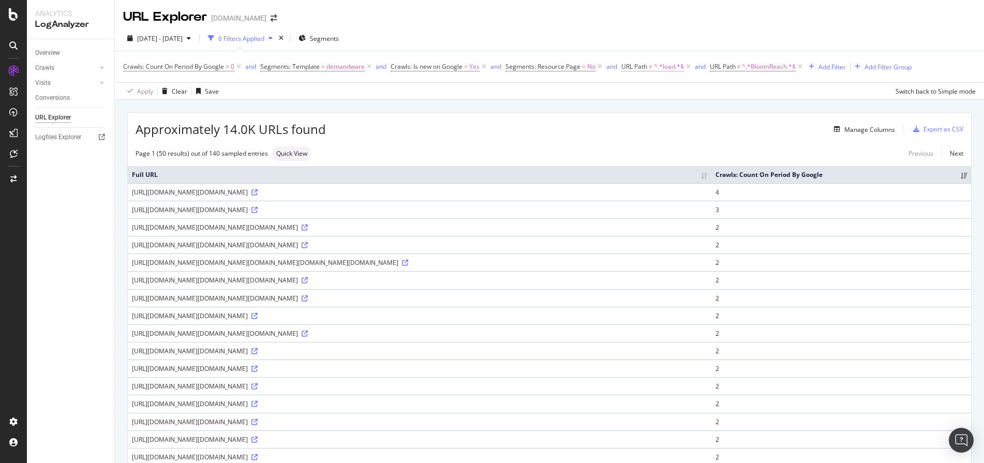
click at [662, 68] on span "^.*load.*$" at bounding box center [669, 66] width 30 height 14
click at [635, 116] on input "load" at bounding box center [680, 109] width 98 height 17
type input "Load"
click at [725, 136] on div "Apply" at bounding box center [729, 131] width 30 height 9
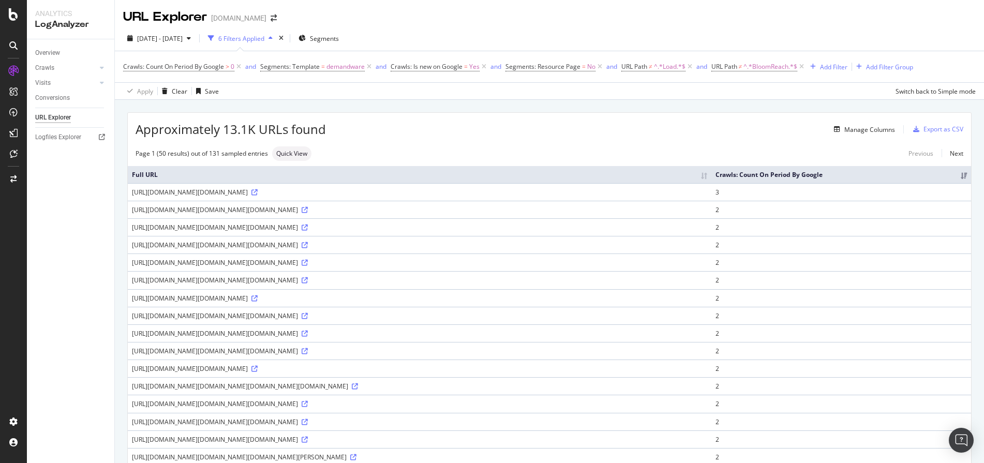
click at [432, 146] on div "Page 1 (50 results) out of 131 sampled entries Quick View Previous Next" at bounding box center [549, 153] width 843 height 14
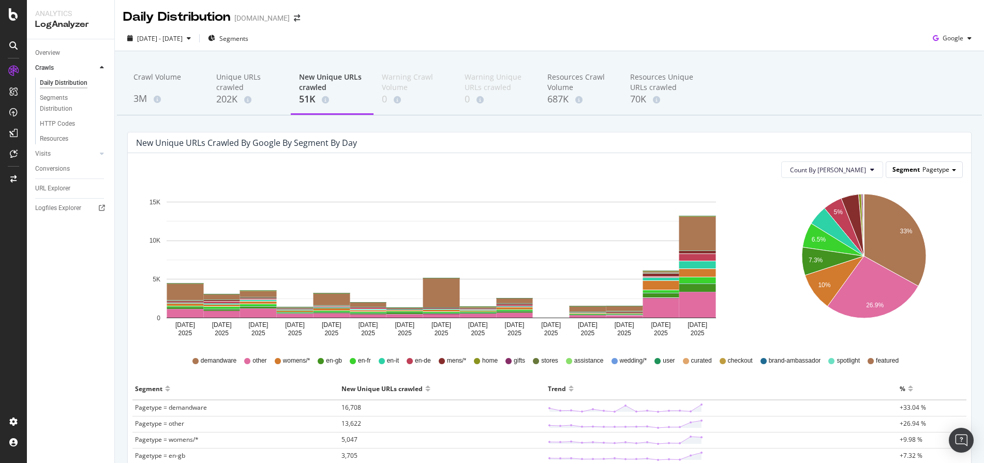
click at [909, 176] on div "Segment Pagetype" at bounding box center [924, 169] width 76 height 15
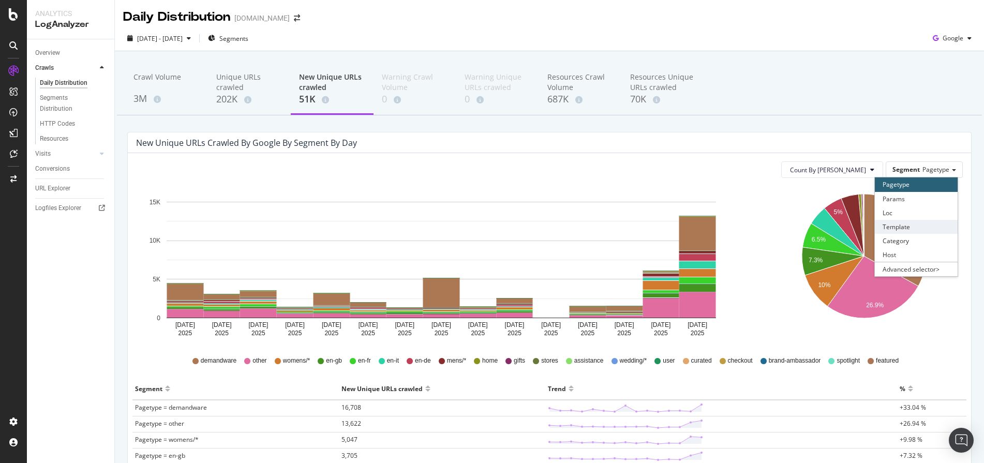
click at [904, 220] on div "Template" at bounding box center [916, 227] width 83 height 14
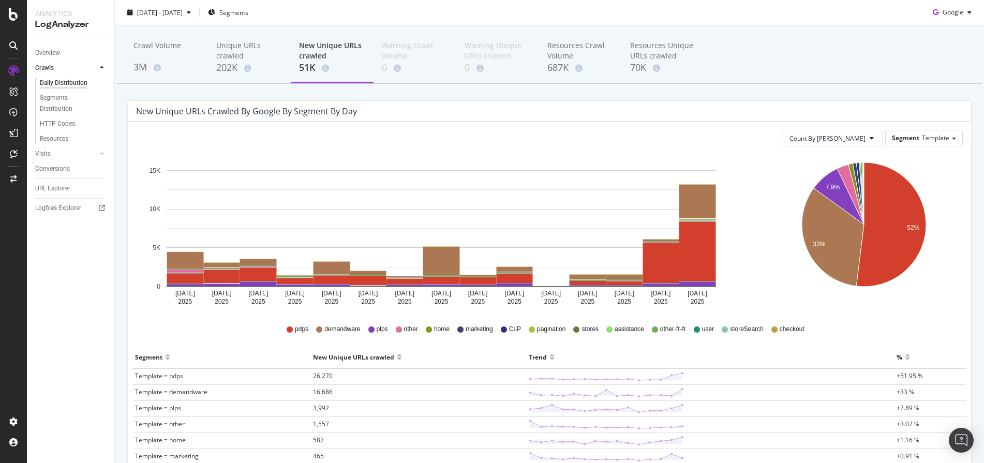
scroll to position [29, 0]
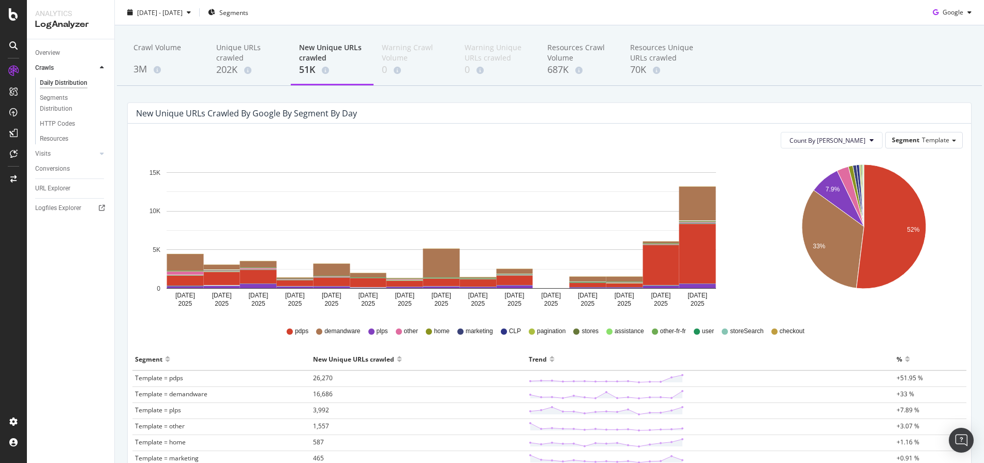
click at [746, 11] on div "[DATE] - [DATE] Segments Google" at bounding box center [549, 14] width 869 height 21
